Goal: Navigation & Orientation: Find specific page/section

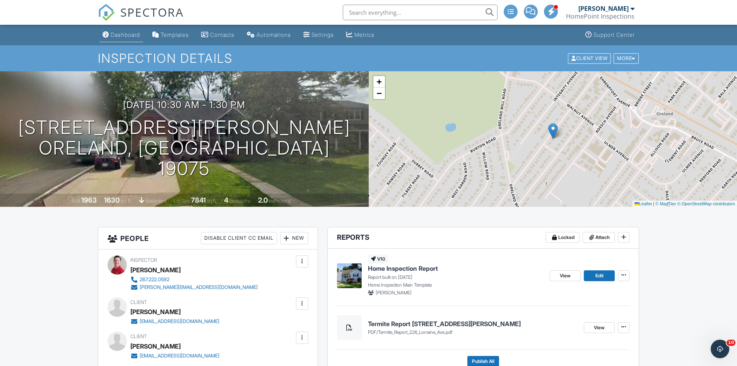
click at [139, 36] on div "Dashboard" at bounding box center [125, 34] width 29 height 7
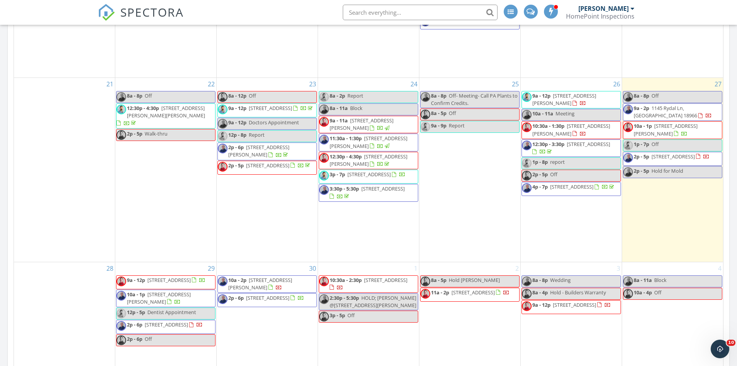
scroll to position [657, 0]
